Goal: Task Accomplishment & Management: Use online tool/utility

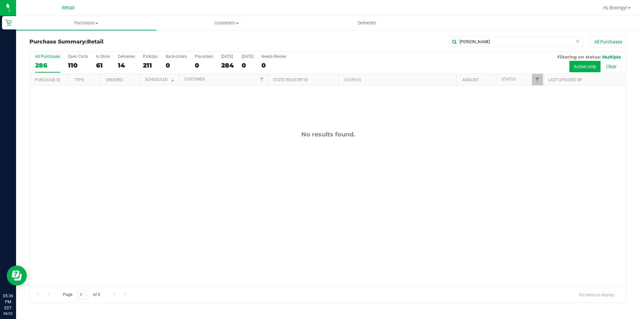
drag, startPoint x: 478, startPoint y: 43, endPoint x: 413, endPoint y: 37, distance: 64.5
click at [424, 43] on div "[PERSON_NAME] All Purchases" at bounding box center [428, 41] width 398 height 11
type input "[PERSON_NAME]"
drag, startPoint x: 466, startPoint y: 42, endPoint x: 444, endPoint y: 46, distance: 22.4
click at [445, 46] on div "[PERSON_NAME] All Purchases" at bounding box center [428, 41] width 398 height 11
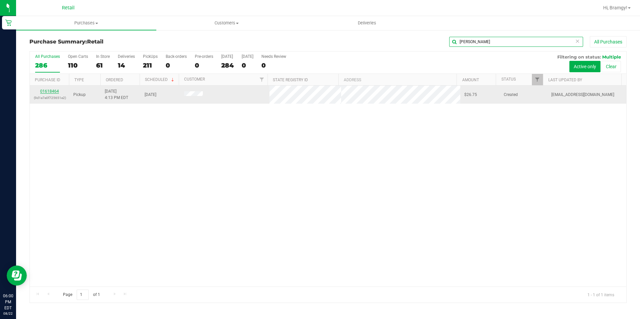
type input "[PERSON_NAME]"
click at [50, 92] on link "01618464" at bounding box center [49, 91] width 19 height 5
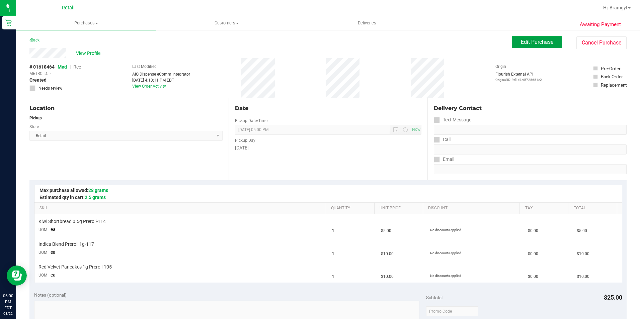
click at [533, 43] on span "Edit Purchase" at bounding box center [537, 42] width 32 height 6
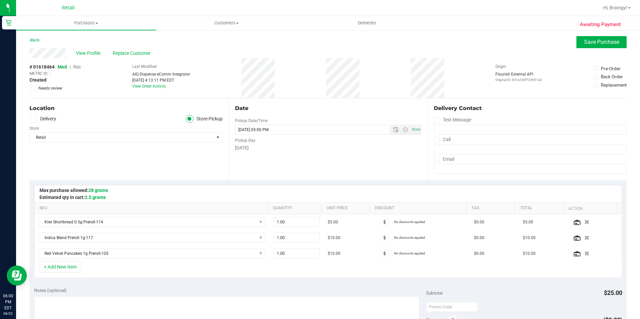
click at [80, 68] on span "Rec" at bounding box center [77, 66] width 8 height 5
click at [606, 44] on span "Save Purchase" at bounding box center [601, 42] width 35 height 6
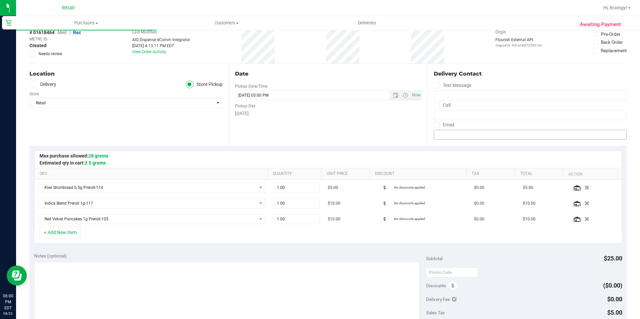
scroll to position [67, 0]
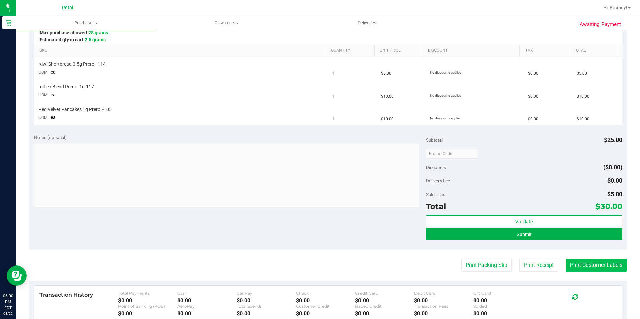
scroll to position [167, 0]
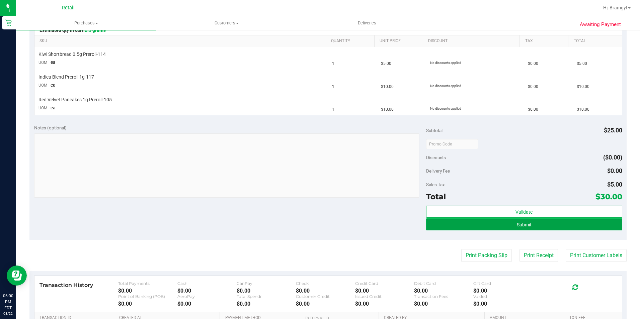
click at [544, 226] on button "Submit" at bounding box center [524, 225] width 196 height 12
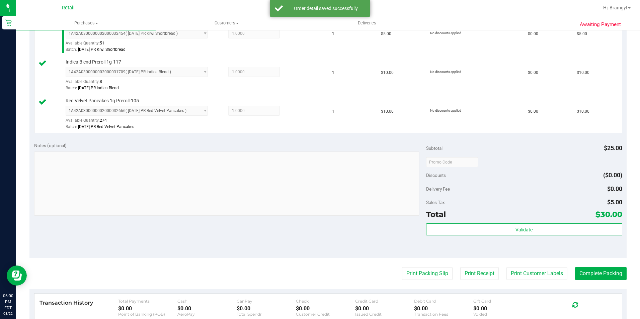
scroll to position [201, 0]
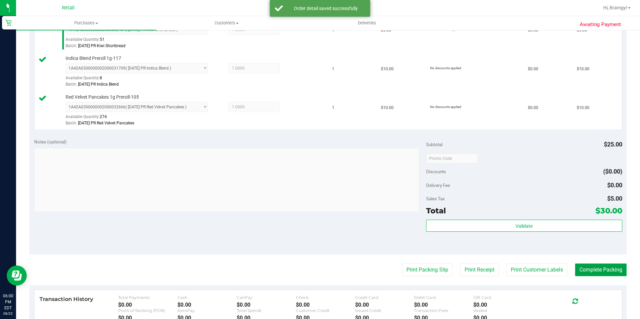
click at [598, 272] on button "Complete Packing" at bounding box center [601, 270] width 52 height 13
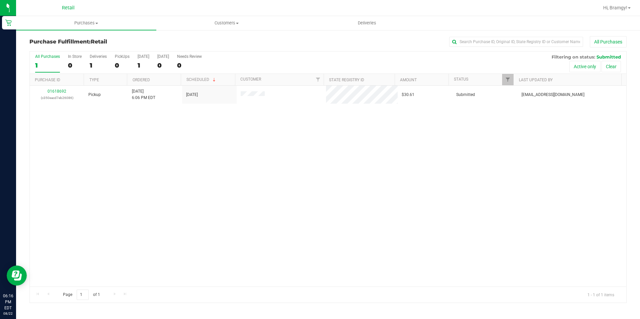
click at [480, 34] on div "Purchase Fulfillment: Retail All Purchases All Purchases 1 In Store 0 Deliverie…" at bounding box center [328, 169] width 624 height 281
click at [481, 41] on input "text" at bounding box center [516, 42] width 134 height 10
type input "sim"
drag, startPoint x: 476, startPoint y: 46, endPoint x: 399, endPoint y: 49, distance: 76.4
click at [408, 49] on div "Purchase Fulfillment: Retail sim All Purchases" at bounding box center [327, 43] width 597 height 15
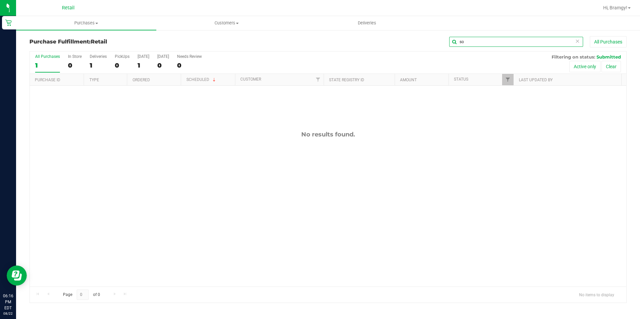
type input "s"
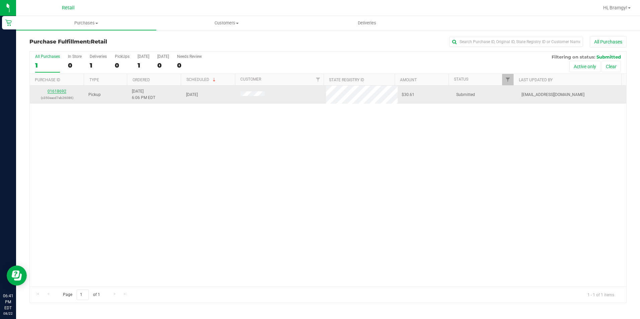
drag, startPoint x: 67, startPoint y: 91, endPoint x: 61, endPoint y: 92, distance: 6.7
click at [67, 91] on div "01618692 (c350eacd7eb26086)" at bounding box center [57, 94] width 47 height 13
click at [61, 92] on link "01618692" at bounding box center [57, 91] width 19 height 5
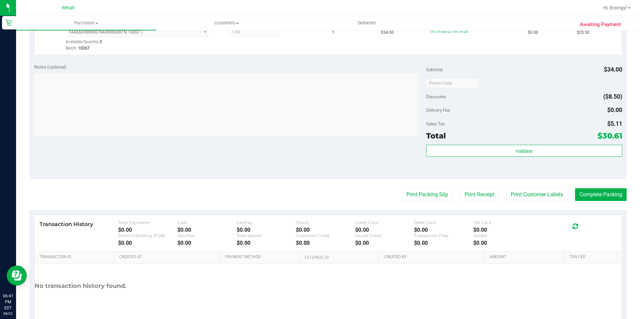
scroll to position [201, 0]
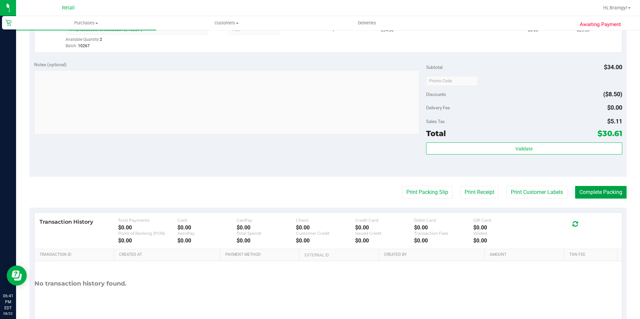
click at [586, 191] on button "Complete Packing" at bounding box center [601, 192] width 52 height 13
